Goal: Transaction & Acquisition: Purchase product/service

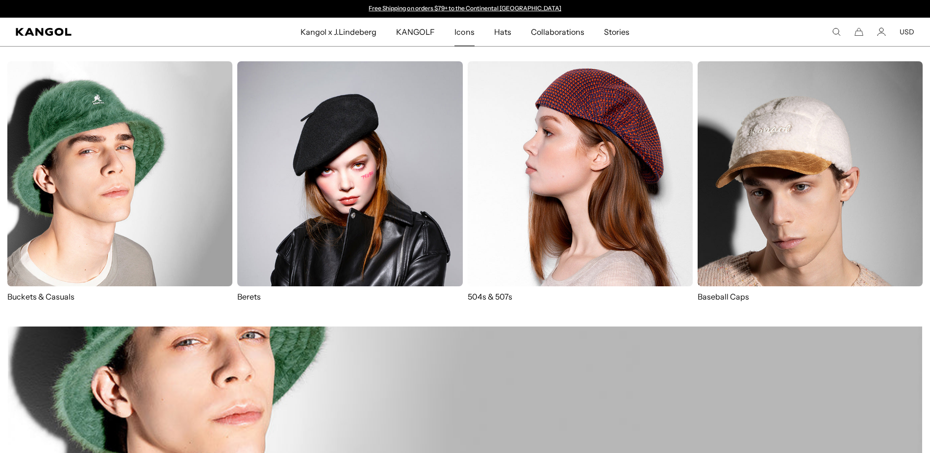
click at [50, 298] on p "Buckets & Casuals" at bounding box center [119, 296] width 225 height 11
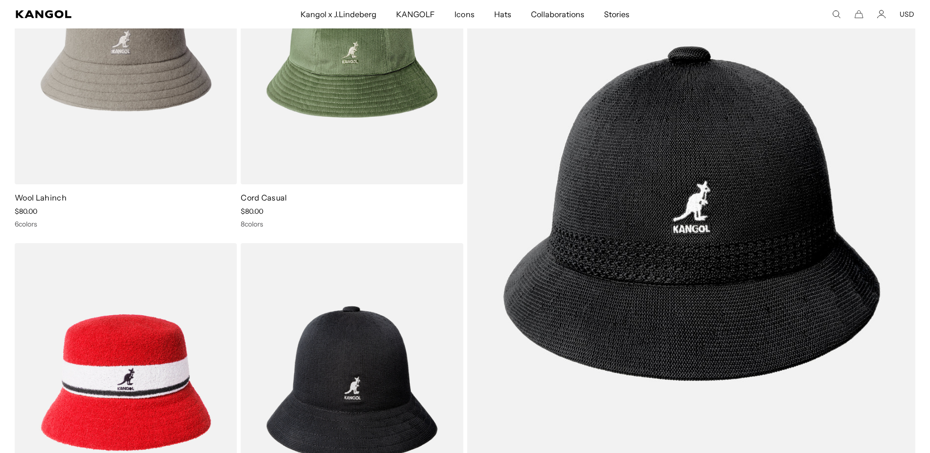
scroll to position [1520, 0]
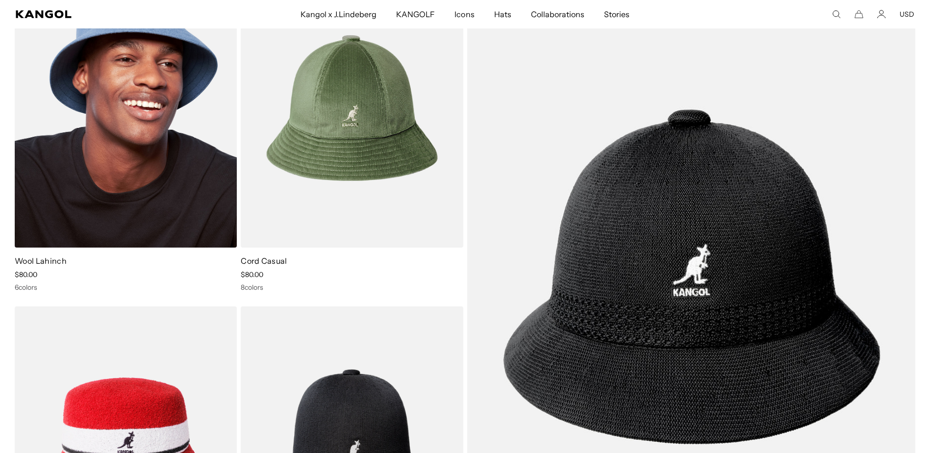
click at [112, 152] on img at bounding box center [126, 108] width 222 height 279
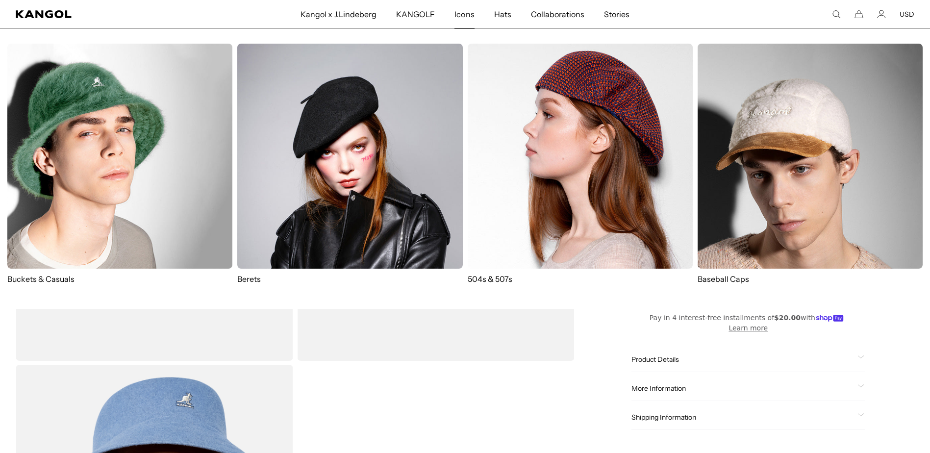
scroll to position [49, 0]
click at [95, 166] on img at bounding box center [119, 156] width 225 height 225
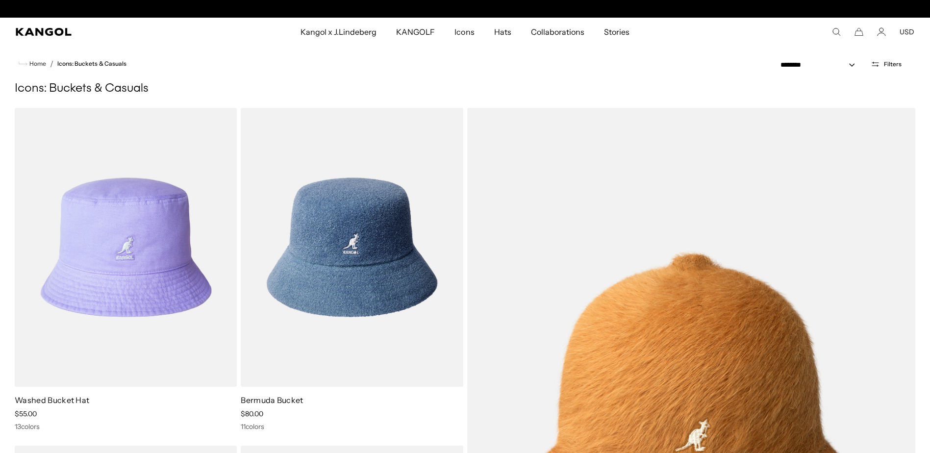
scroll to position [0, 202]
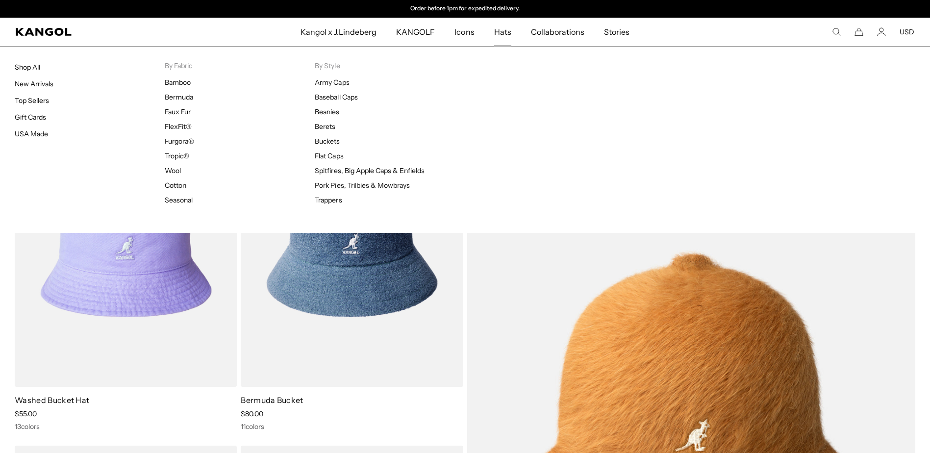
click at [500, 34] on span "Hats" at bounding box center [502, 32] width 17 height 28
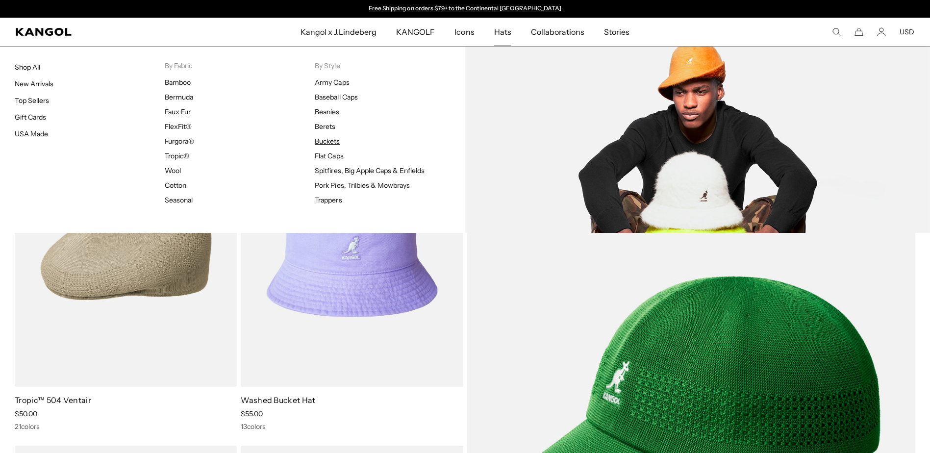
click at [328, 142] on link "Buckets" at bounding box center [327, 141] width 25 height 9
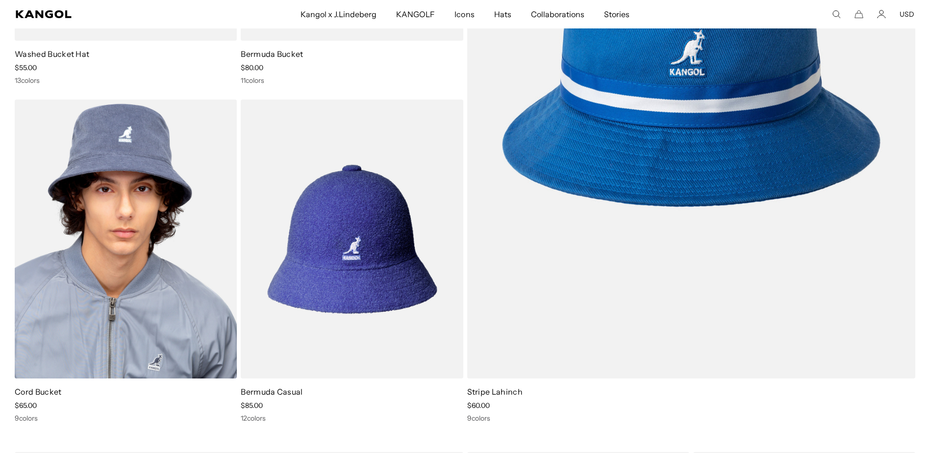
scroll to position [343, 0]
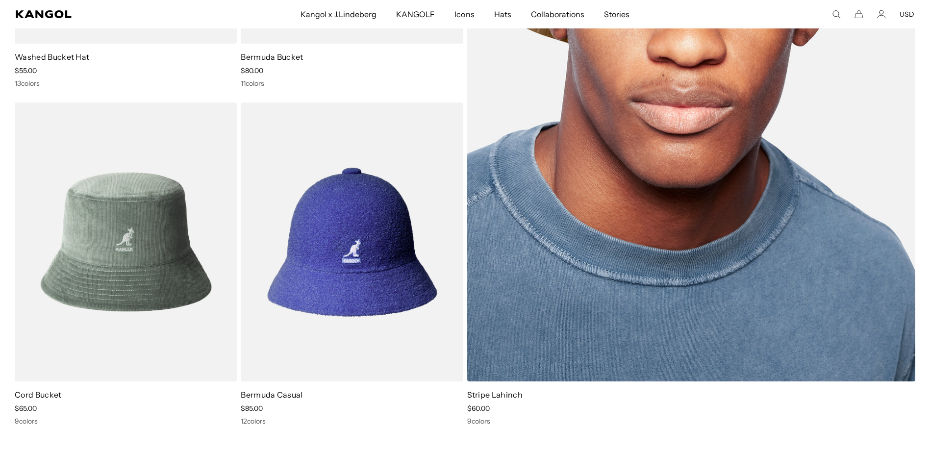
click at [688, 184] on img at bounding box center [691, 73] width 449 height 617
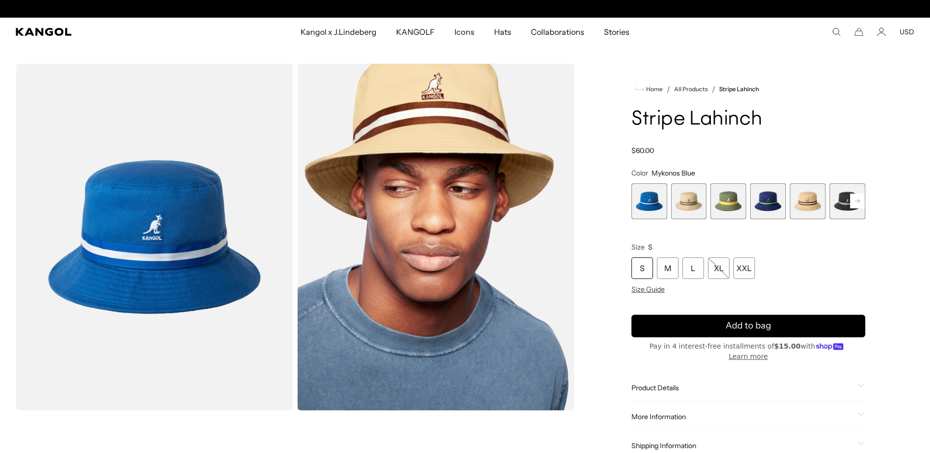
scroll to position [0, 202]
click at [729, 203] on span "3 of 9" at bounding box center [729, 201] width 36 height 36
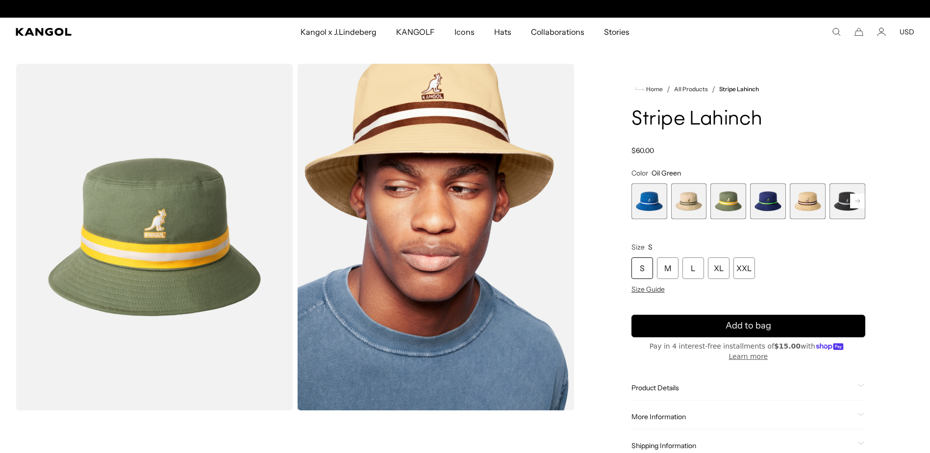
click at [858, 202] on rect at bounding box center [857, 201] width 15 height 15
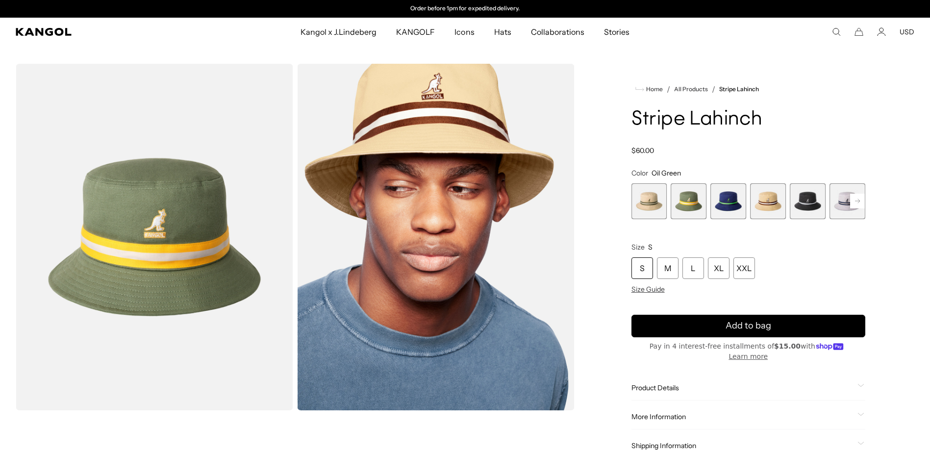
click at [858, 202] on rect at bounding box center [857, 201] width 15 height 15
click at [858, 202] on div "Previous Next Mykonos Blue Variant sold out or unavailable Beige Variant sold o…" at bounding box center [749, 201] width 234 height 36
click at [766, 202] on span "7 of 9" at bounding box center [768, 201] width 36 height 36
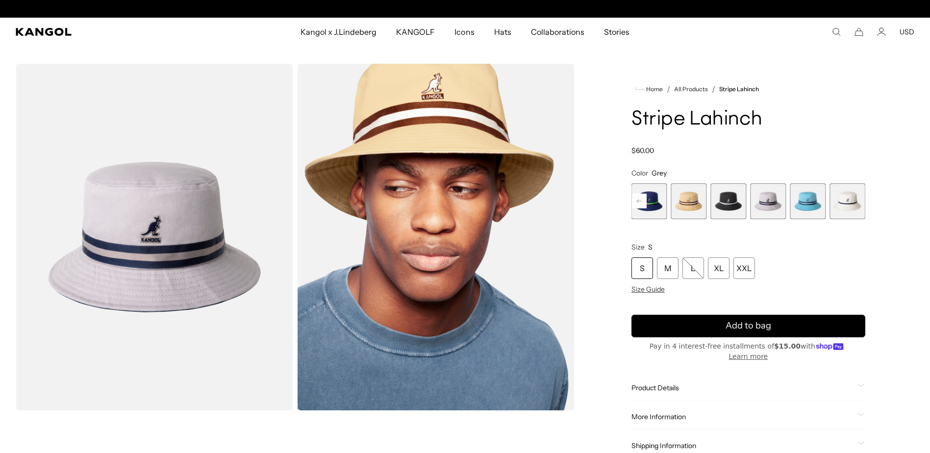
scroll to position [0, 202]
click at [640, 202] on rect at bounding box center [639, 201] width 15 height 15
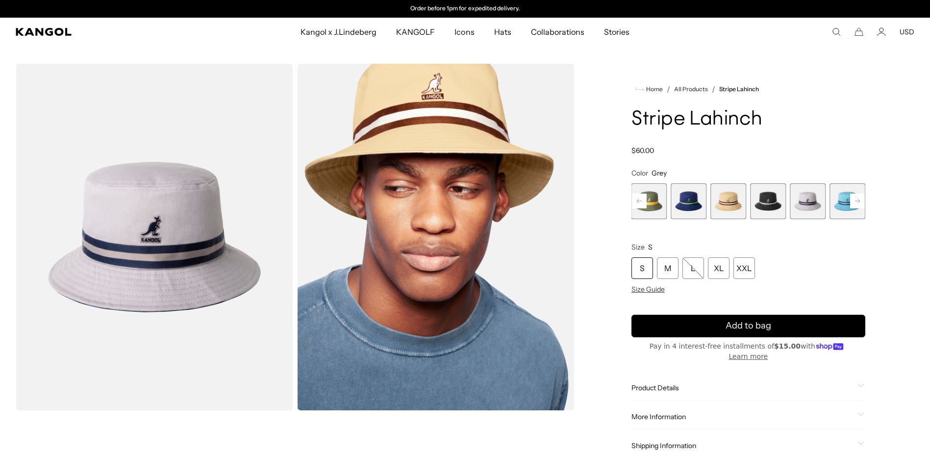
click at [640, 202] on rect at bounding box center [639, 201] width 15 height 15
click at [640, 202] on span "1 of 9" at bounding box center [650, 201] width 36 height 36
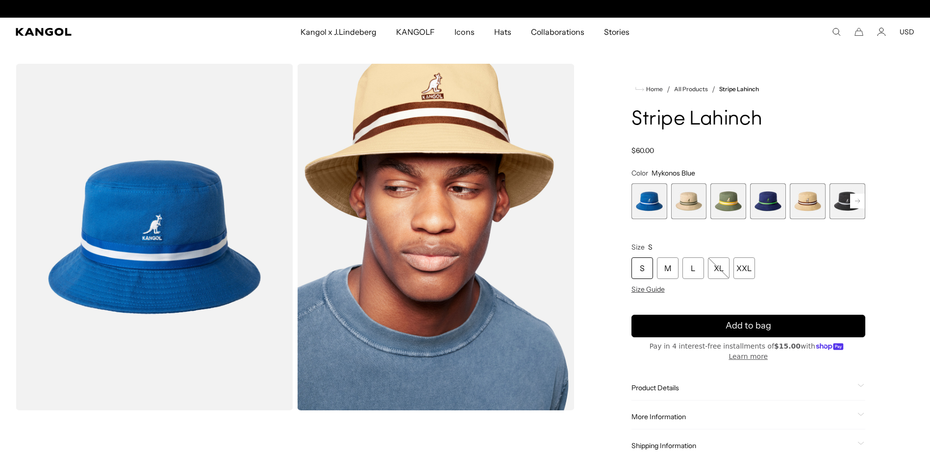
click at [734, 203] on span "3 of 9" at bounding box center [729, 201] width 36 height 36
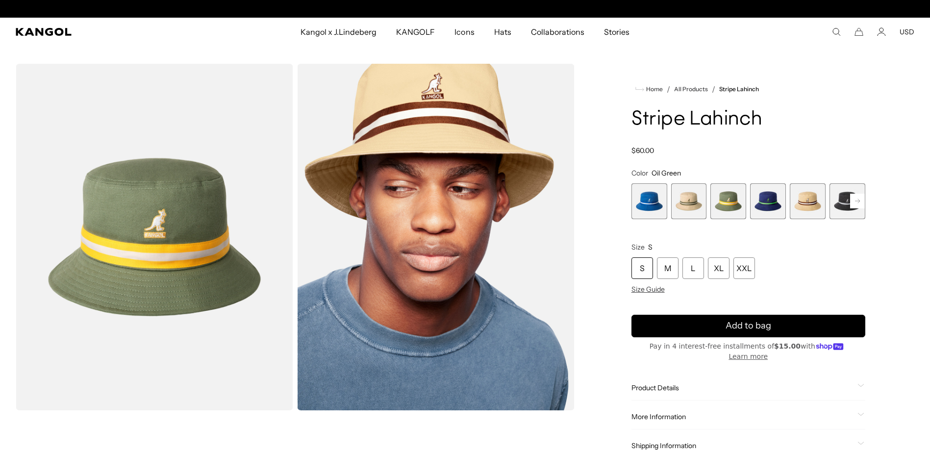
scroll to position [0, 202]
click at [687, 201] on span "2 of 9" at bounding box center [689, 201] width 36 height 36
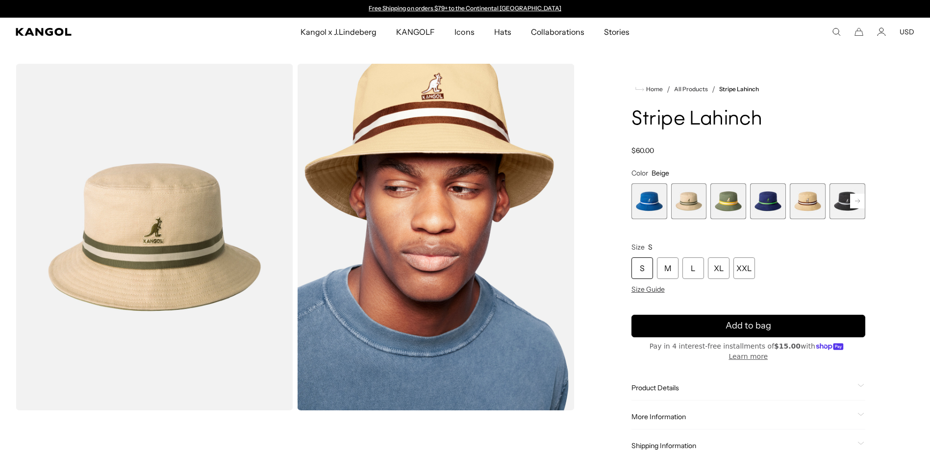
click at [856, 202] on rect at bounding box center [857, 201] width 15 height 15
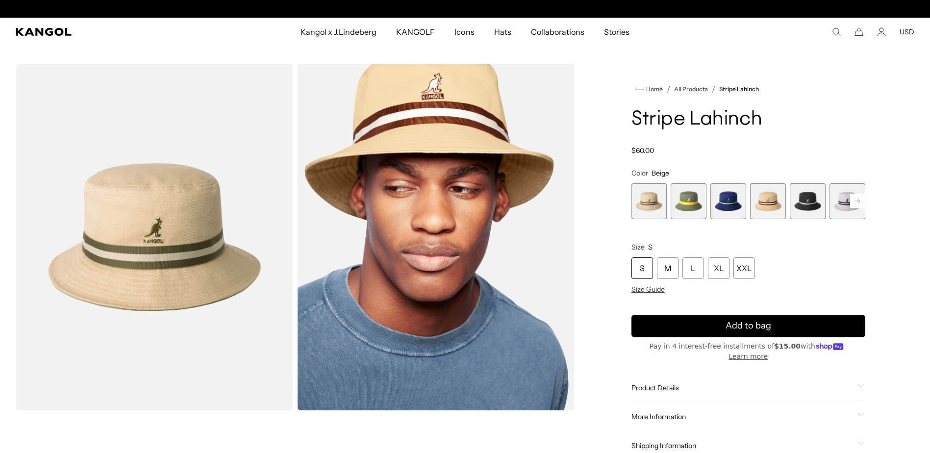
scroll to position [0, 202]
click at [856, 202] on rect at bounding box center [857, 201] width 15 height 15
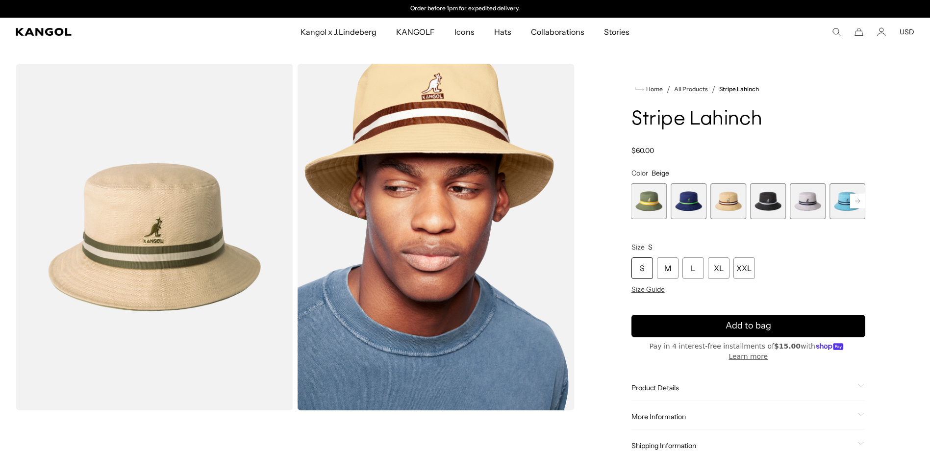
click at [856, 202] on rect at bounding box center [857, 201] width 15 height 15
click at [856, 202] on span "9 of 9" at bounding box center [848, 201] width 36 height 36
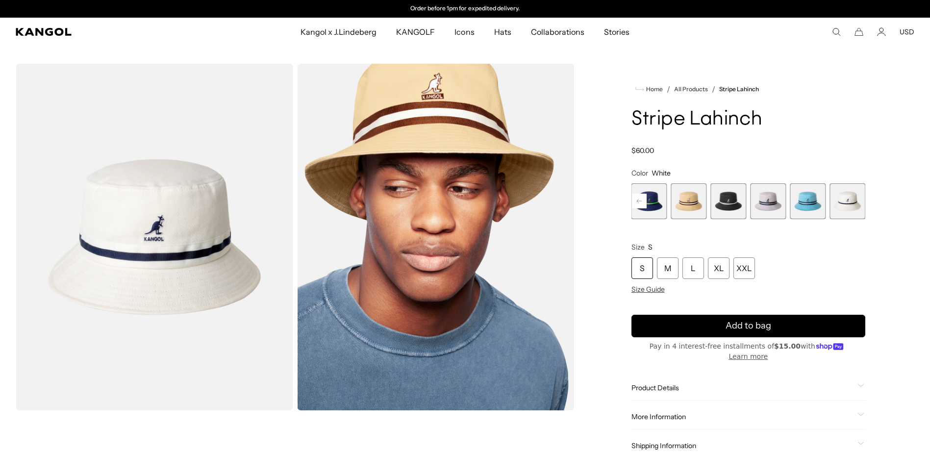
click at [770, 199] on span "7 of 9" at bounding box center [768, 201] width 36 height 36
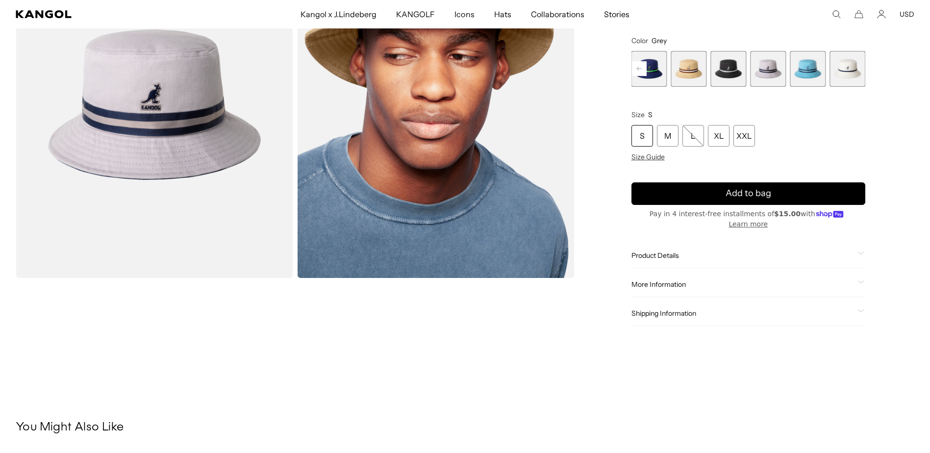
scroll to position [147, 0]
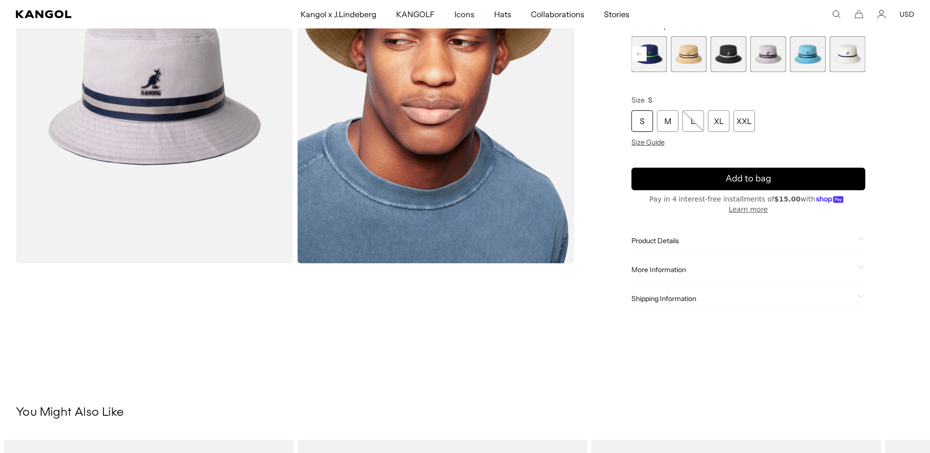
click at [653, 265] on span "More Information" at bounding box center [743, 269] width 222 height 9
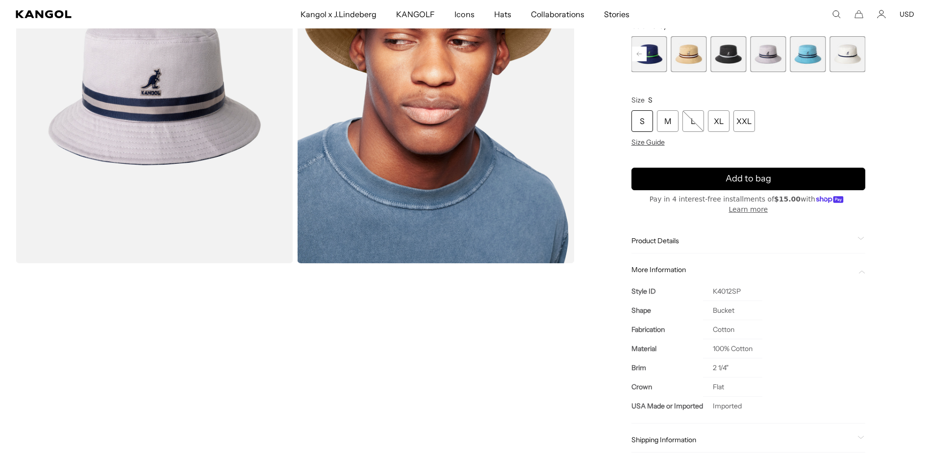
scroll to position [0, 0]
drag, startPoint x: 744, startPoint y: 281, endPoint x: 695, endPoint y: 279, distance: 49.6
click at [695, 282] on tr "Style ID K4012SP" at bounding box center [697, 291] width 131 height 19
copy tr "K4012SP"
